Goal: Task Accomplishment & Management: Use online tool/utility

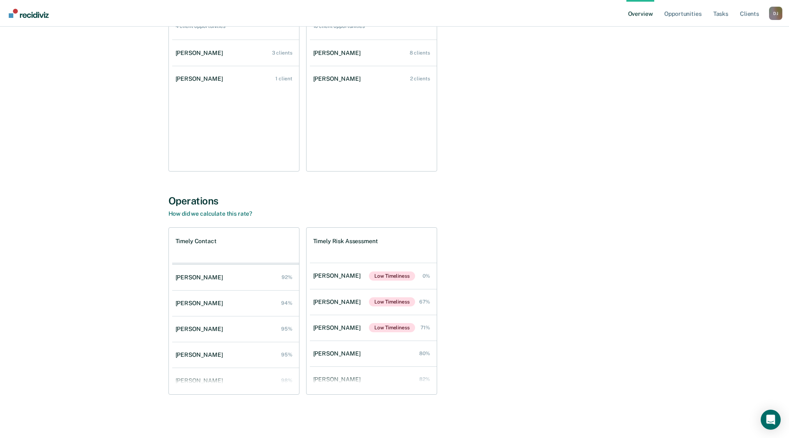
scroll to position [59, 0]
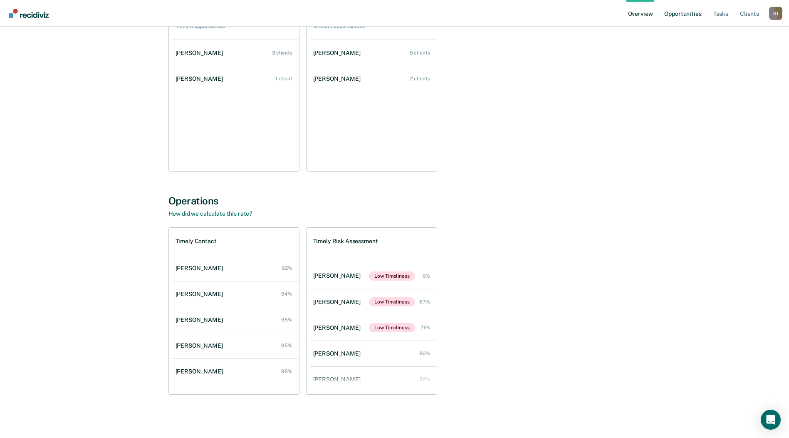
click at [690, 15] on link "Opportunities" at bounding box center [683, 13] width 40 height 27
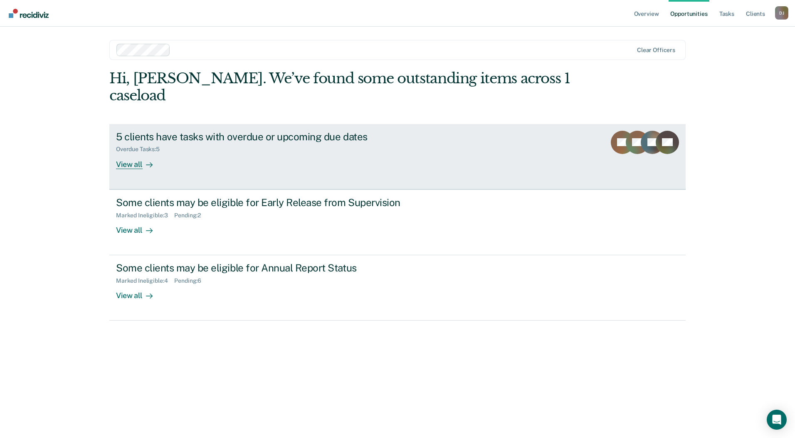
click at [284, 133] on div "5 clients have tasks with overdue or upcoming due dates" at bounding box center [262, 137] width 292 height 12
